Goal: Navigation & Orientation: Find specific page/section

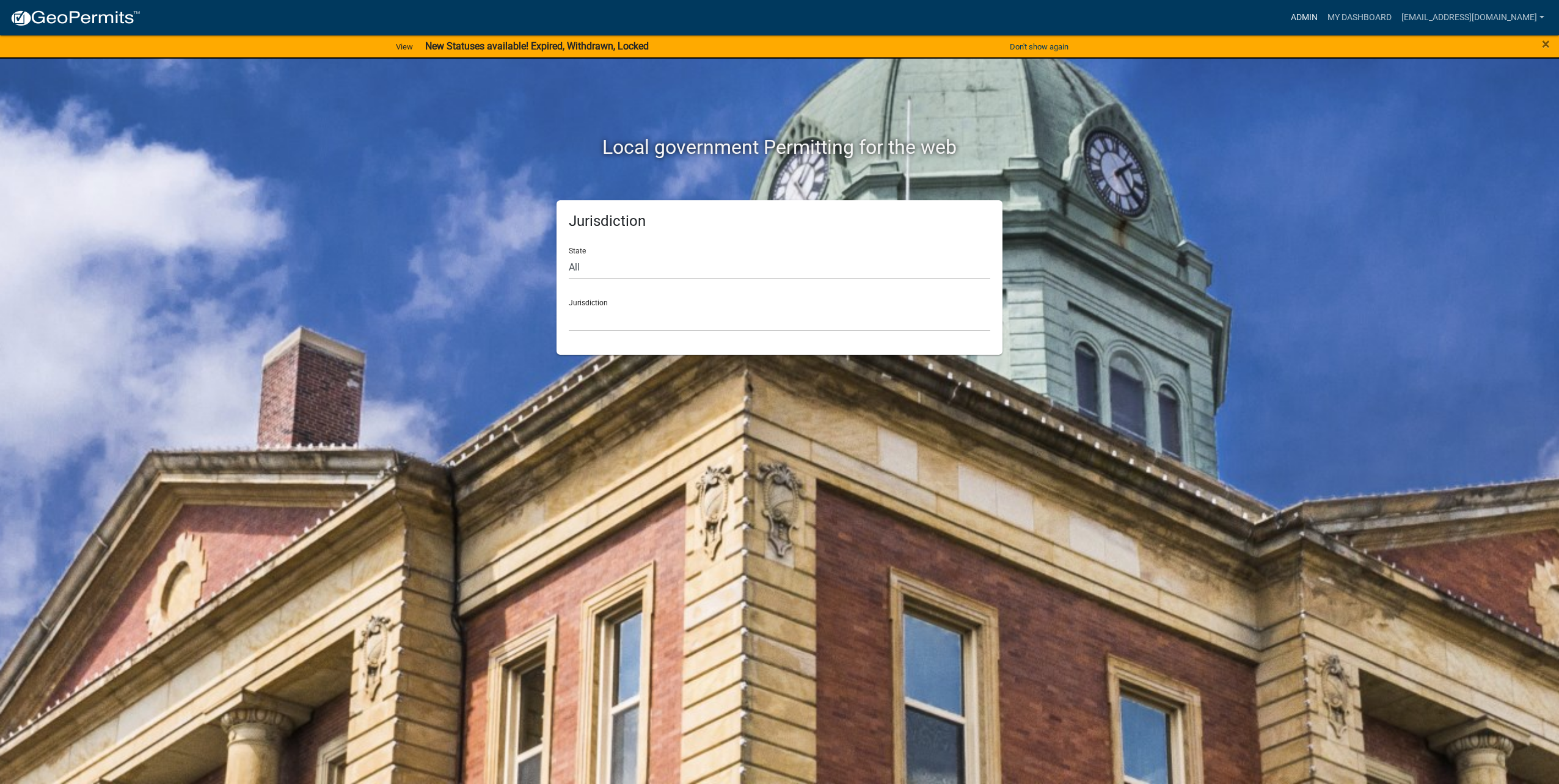
click at [1300, 19] on link "Admin" at bounding box center [1304, 18] width 36 height 24
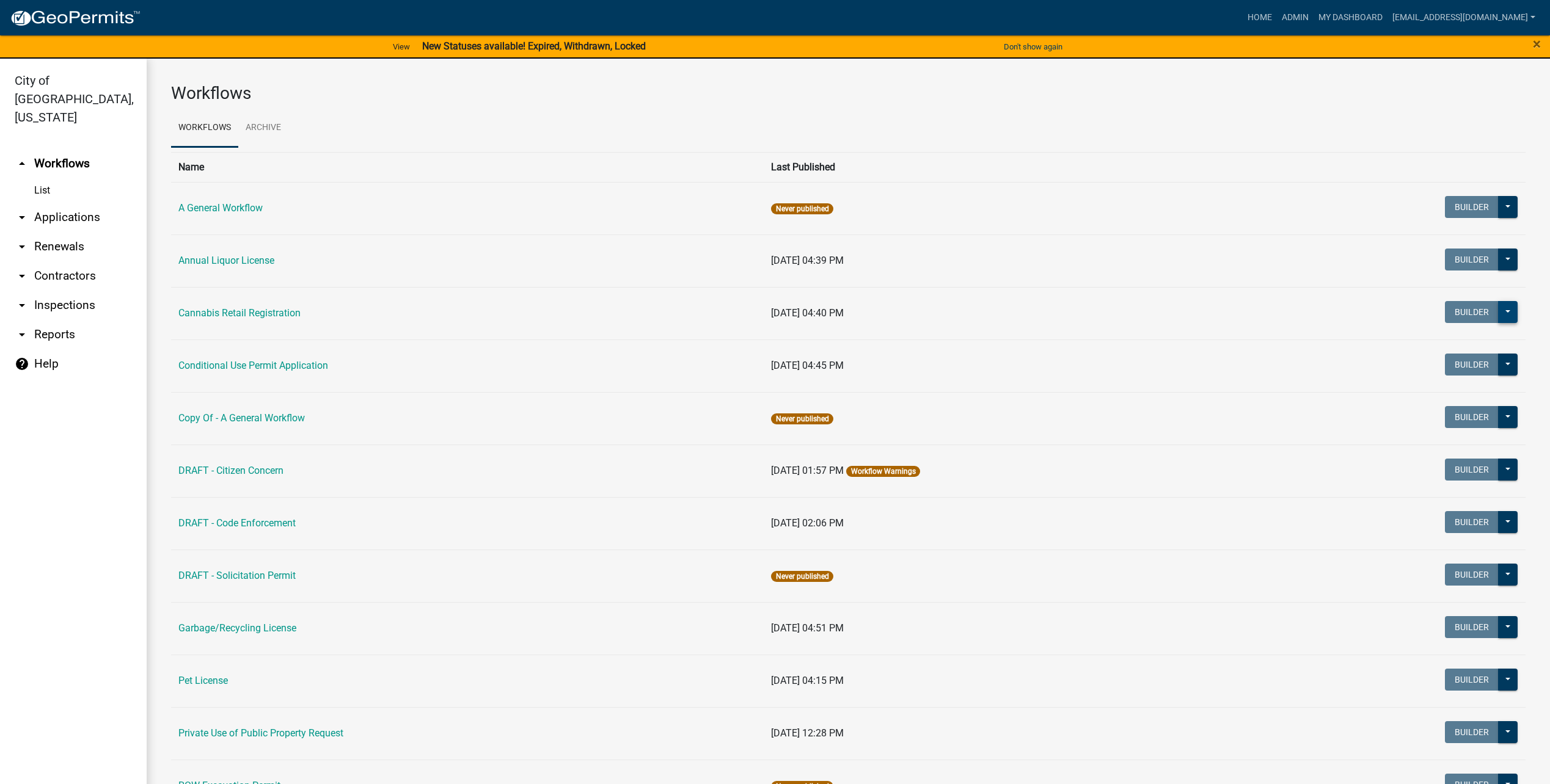
click at [1506, 312] on button at bounding box center [1507, 312] width 19 height 22
click at [1342, 114] on ul "Workflows Archive" at bounding box center [848, 128] width 1354 height 39
click at [50, 203] on link "arrow_drop_down Applications" at bounding box center [73, 217] width 146 height 29
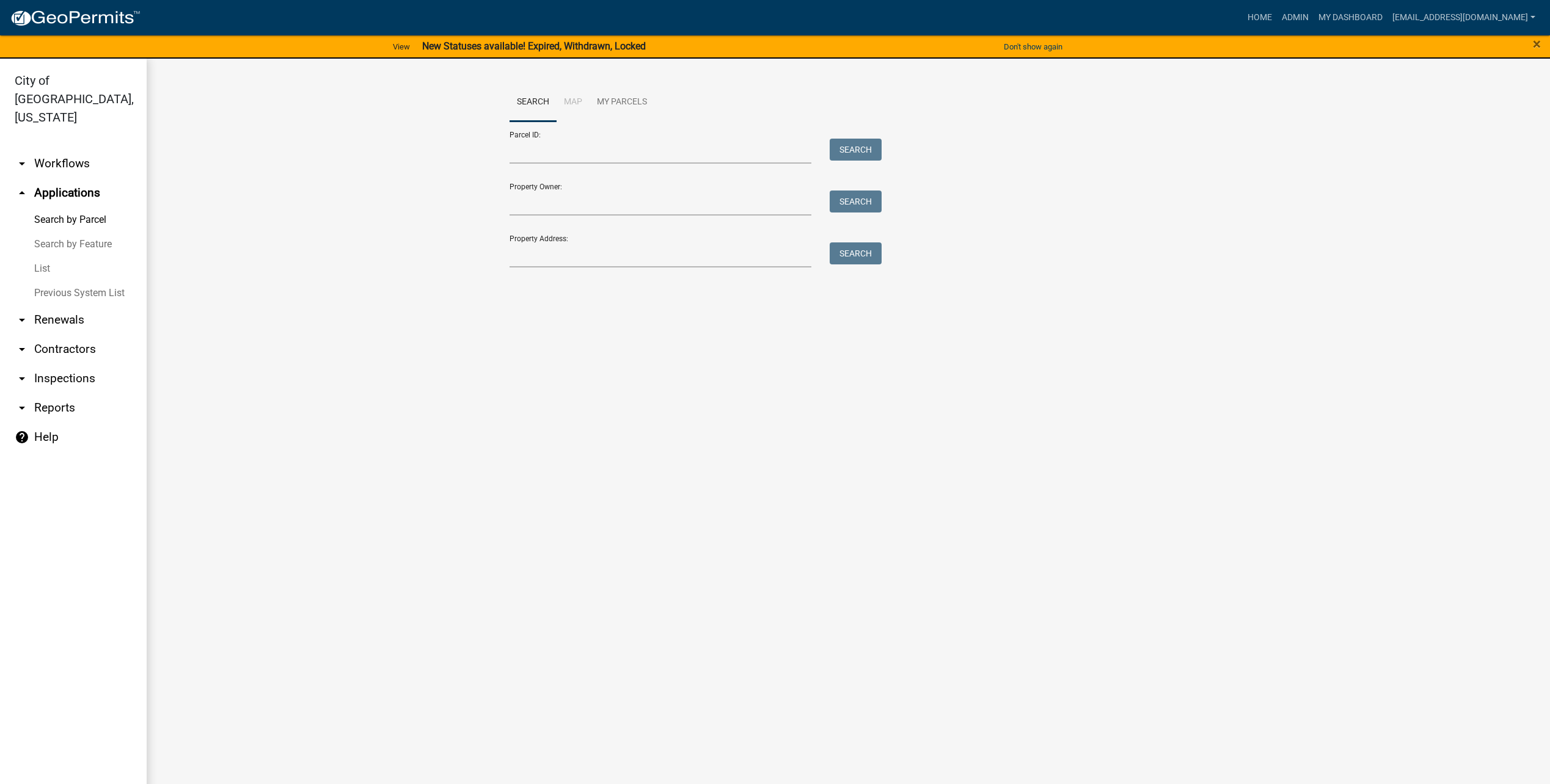
click at [40, 256] on link "List" at bounding box center [73, 268] width 146 height 24
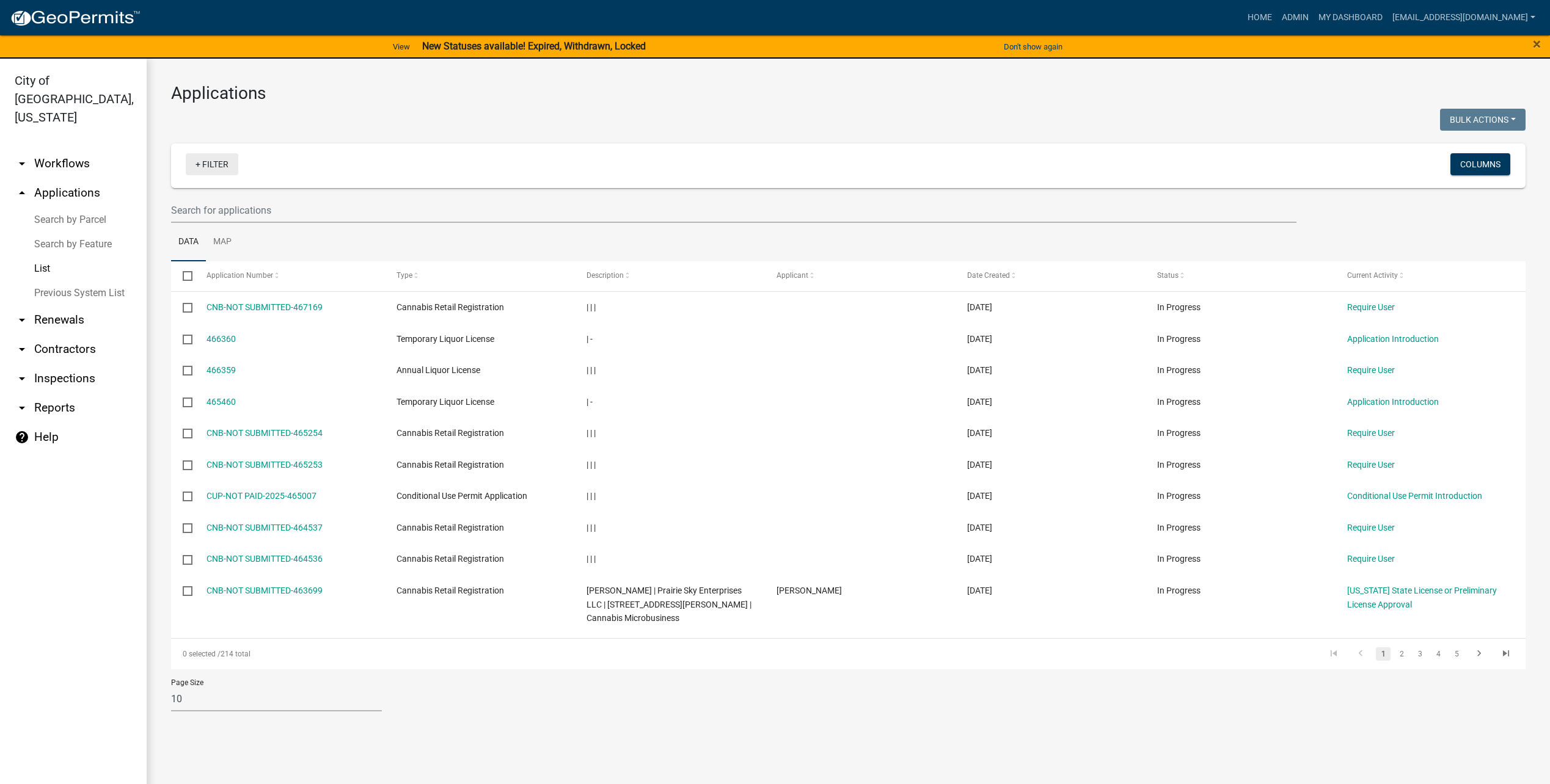
click at [231, 164] on link "+ Filter" at bounding box center [212, 164] width 53 height 22
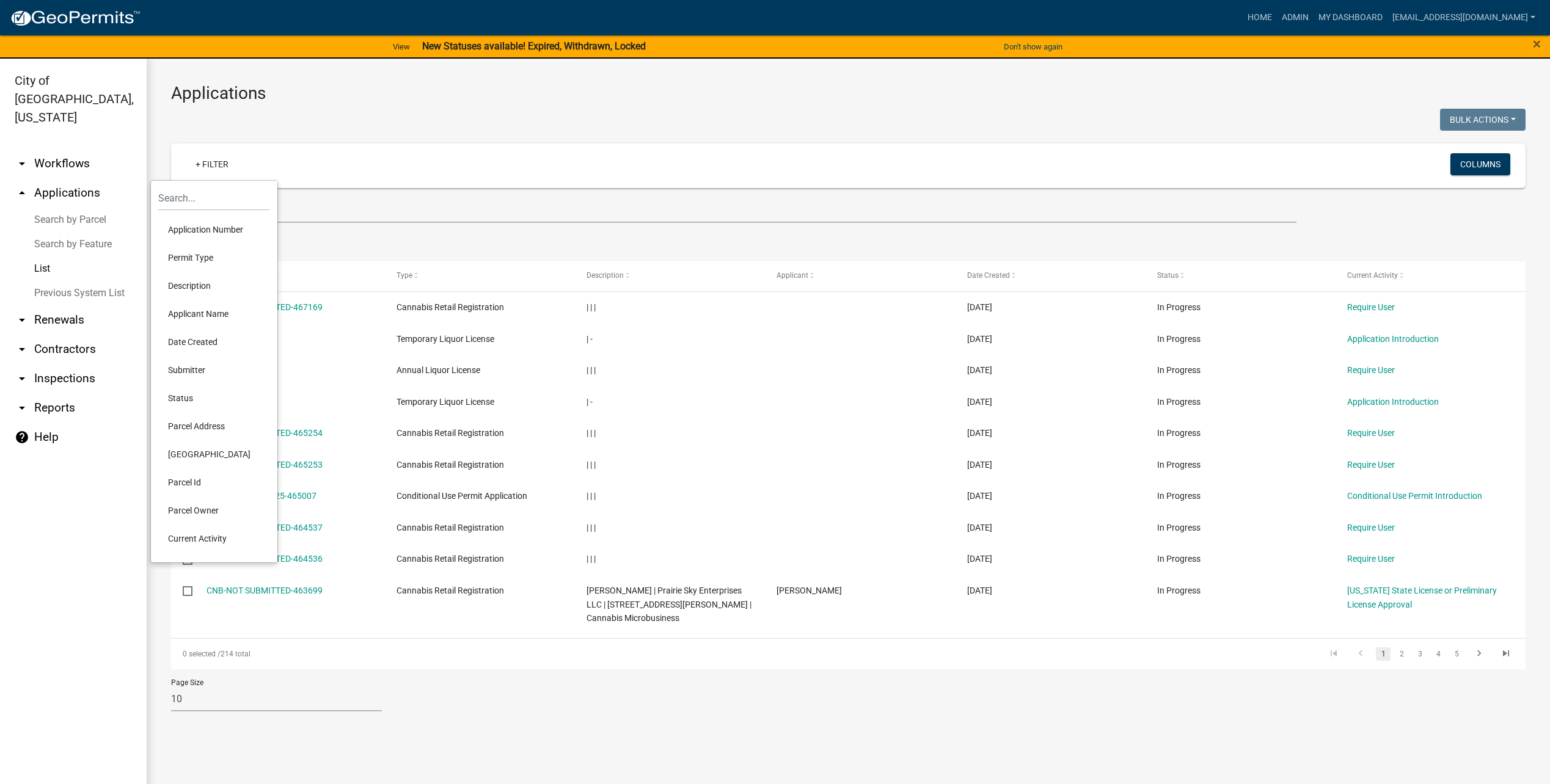
click at [526, 249] on ul "Data Map" at bounding box center [848, 242] width 1354 height 39
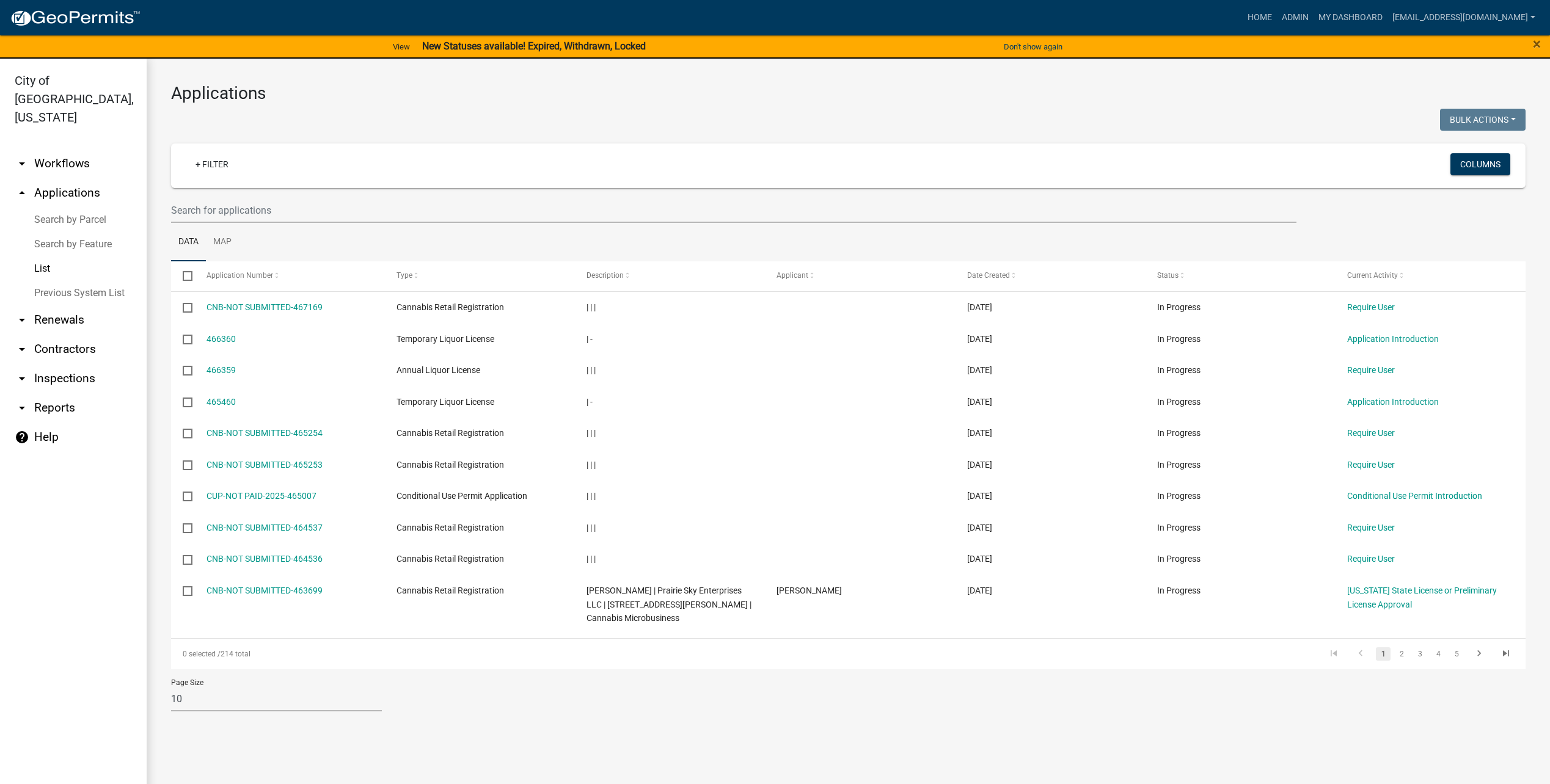
click at [57, 393] on link "arrow_drop_down Reports" at bounding box center [73, 408] width 146 height 29
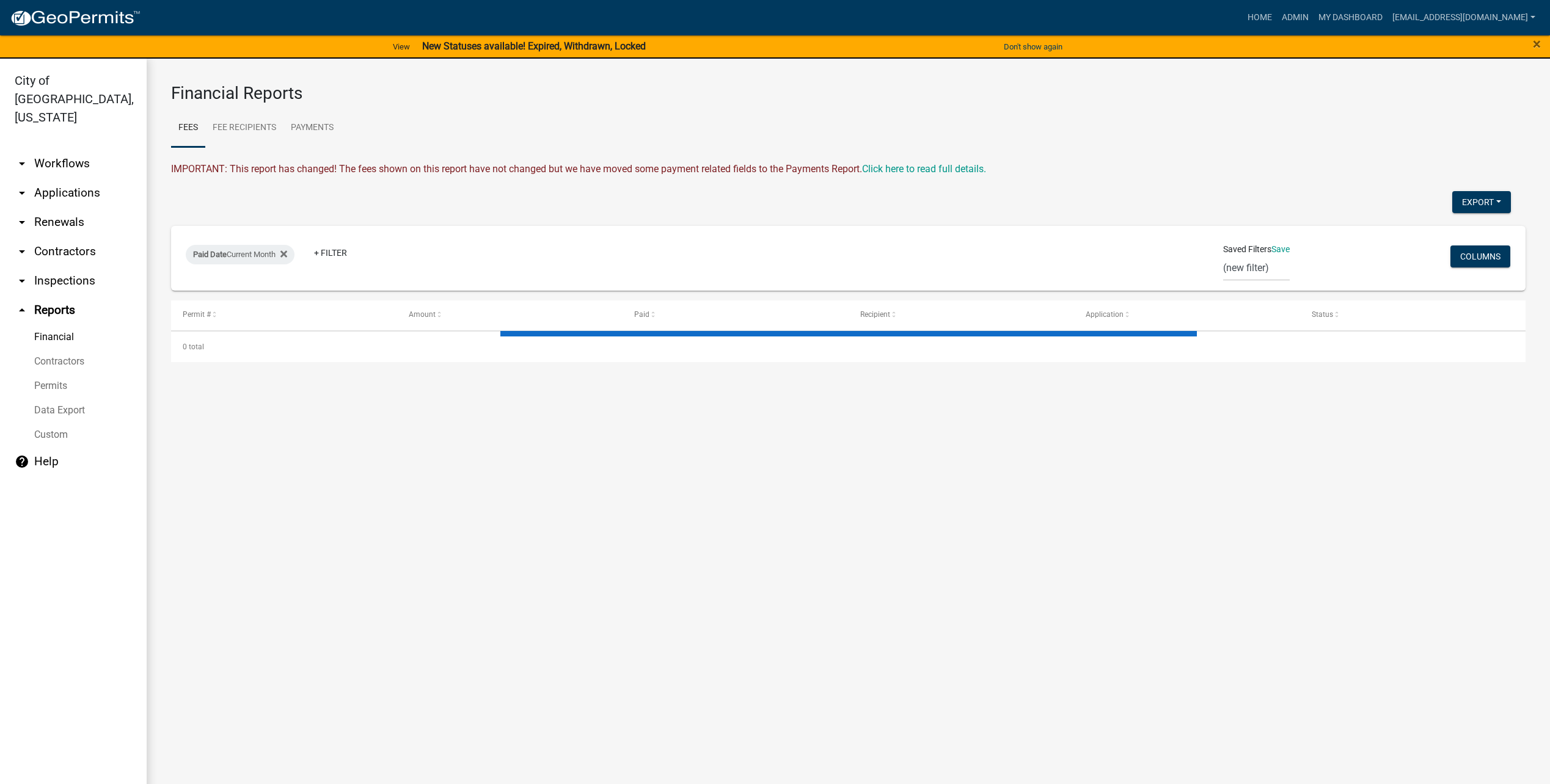
click at [64, 349] on link "Contractors" at bounding box center [73, 361] width 146 height 24
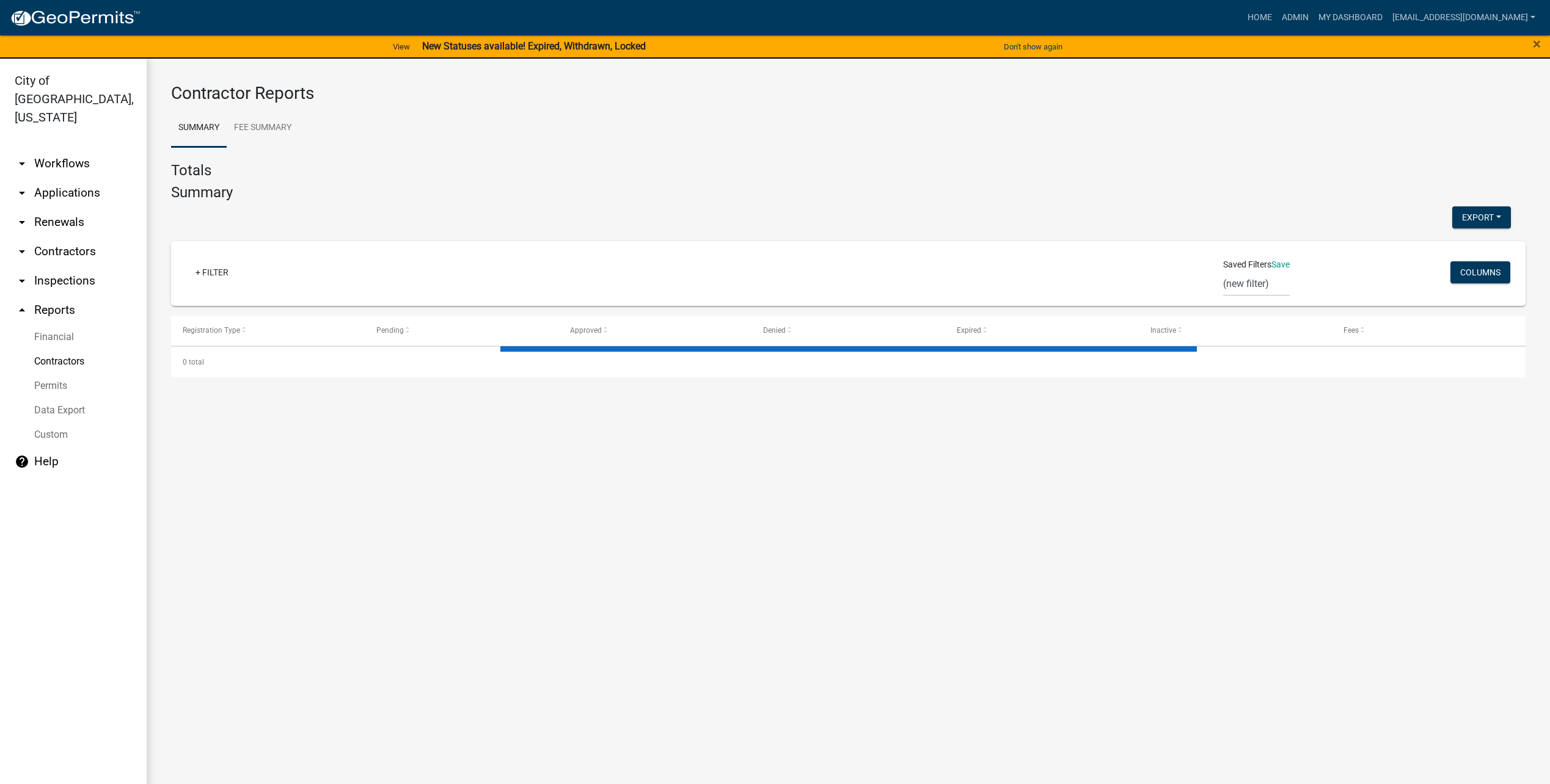
click at [64, 373] on link "Permits" at bounding box center [73, 386] width 146 height 24
click at [1345, 13] on link "My Dashboard" at bounding box center [1350, 18] width 74 height 24
